Goal: Information Seeking & Learning: Learn about a topic

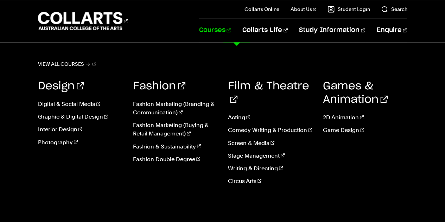
scroll to position [528, 0]
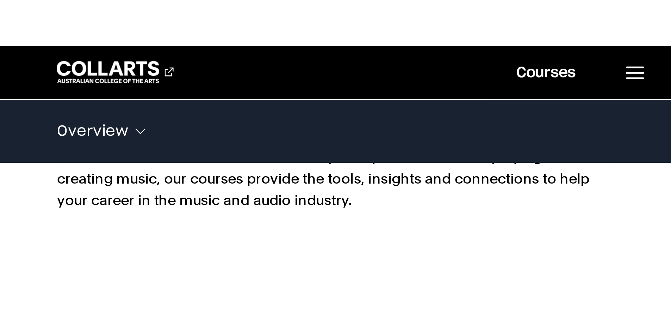
scroll to position [547, 0]
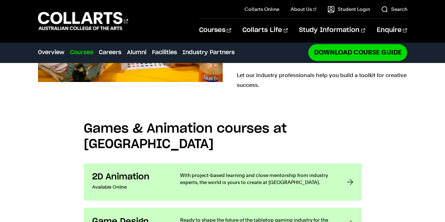
scroll to position [493, 0]
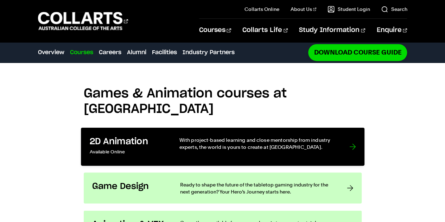
click at [341, 130] on link "2D Animation Available Online With project-based learning and close mentorship …" at bounding box center [223, 147] width 284 height 38
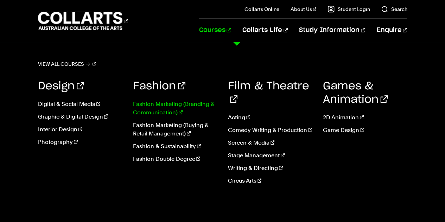
click at [191, 106] on link "Fashion Marketing (Branding & Communication)" at bounding box center [175, 108] width 85 height 17
